Goal: Use online tool/utility: Utilize a website feature to perform a specific function

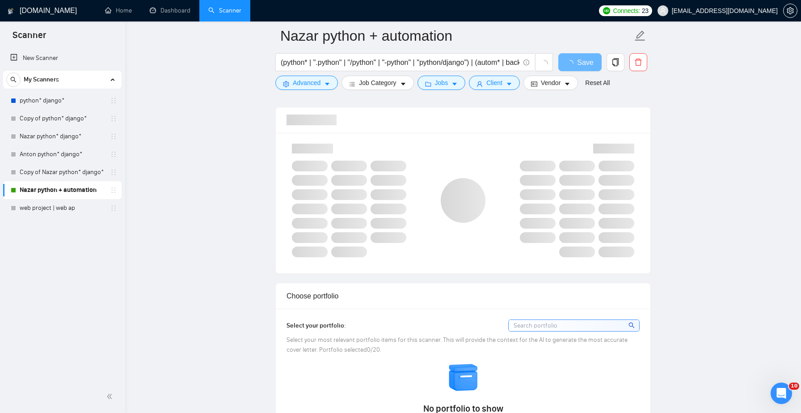
click at [582, 65] on span "Save" at bounding box center [585, 62] width 16 height 11
